Goal: Check status: Check status

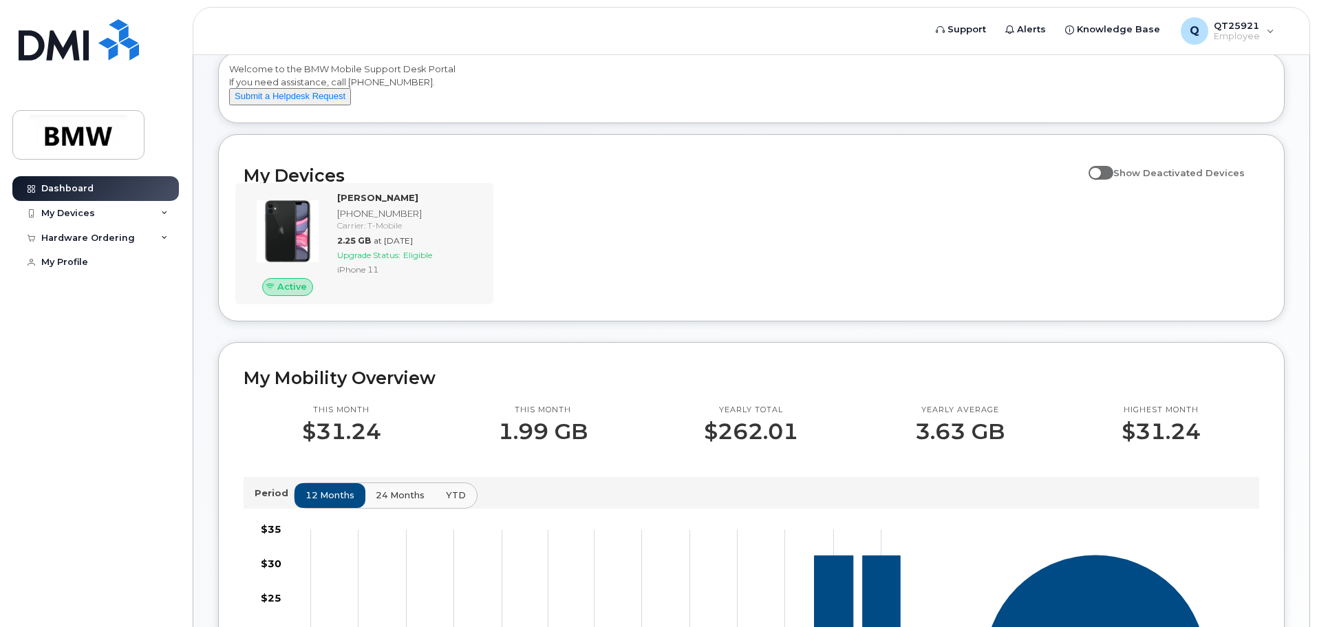
scroll to position [69, 0]
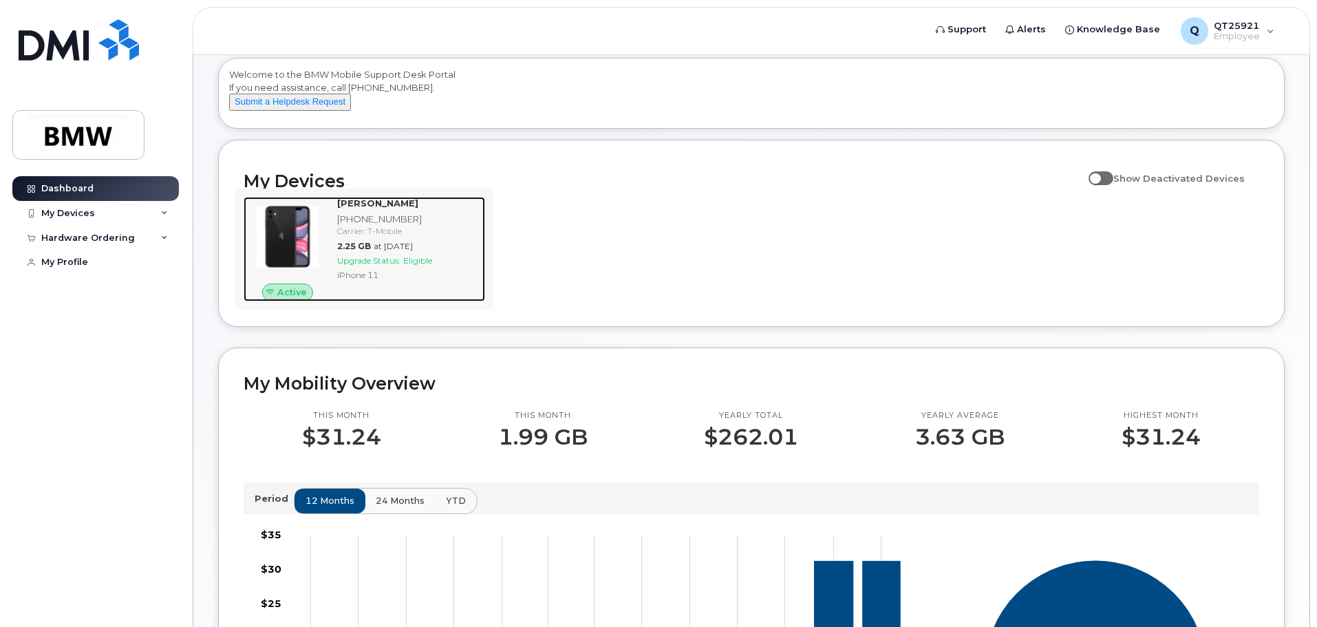
click at [288, 299] on span "Active" at bounding box center [292, 292] width 30 height 13
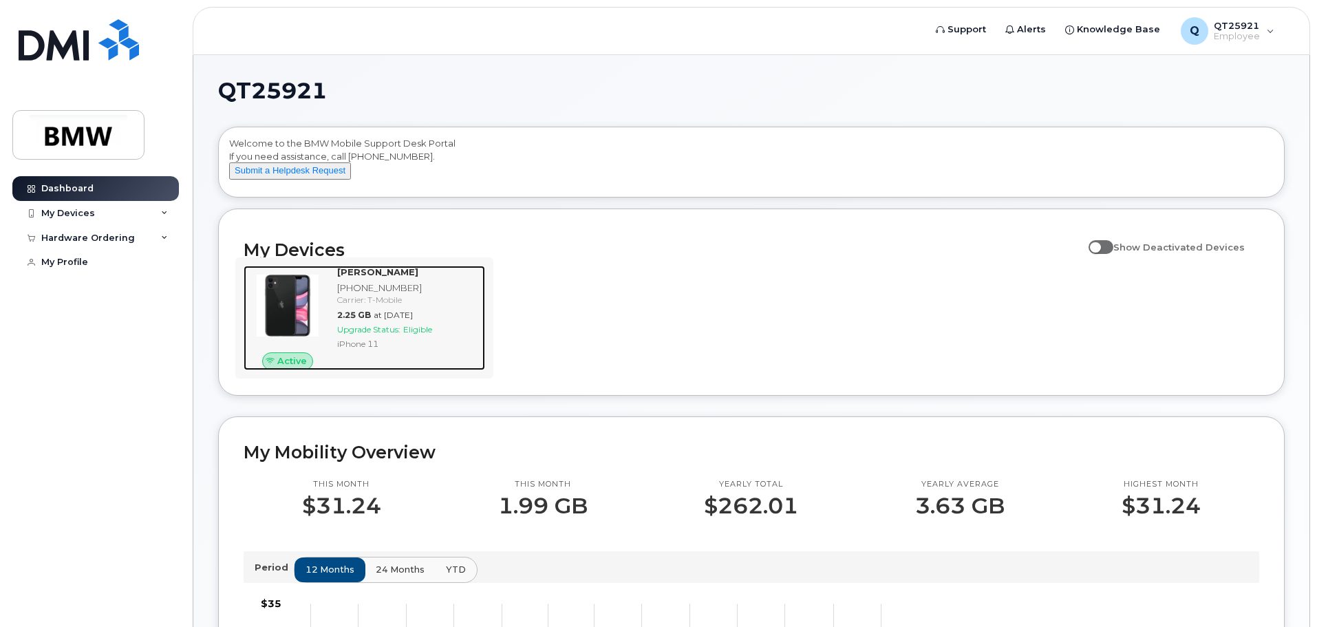
click at [301, 367] on span "Active" at bounding box center [292, 360] width 30 height 13
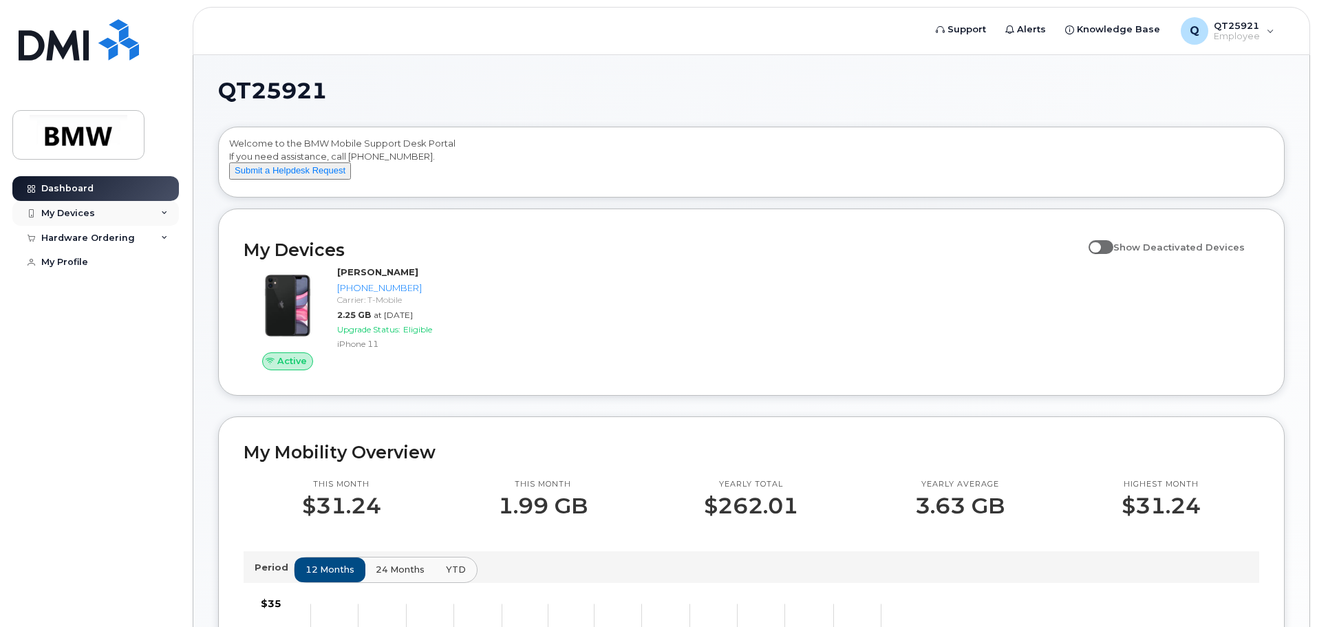
click at [164, 213] on icon at bounding box center [164, 213] width 7 height 7
click at [163, 316] on icon at bounding box center [164, 312] width 7 height 7
click at [674, 114] on div "QT25921 Welcome to the BMW Mobile Support Desk Portal If you need assistance, c…" at bounding box center [751, 611] width 1067 height 1063
